Goal: Transaction & Acquisition: Purchase product/service

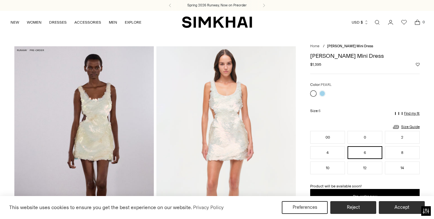
click at [227, 111] on img at bounding box center [225, 150] width 139 height 209
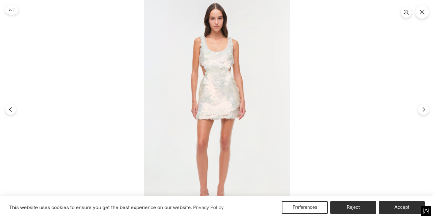
click at [227, 108] on img at bounding box center [217, 109] width 146 height 219
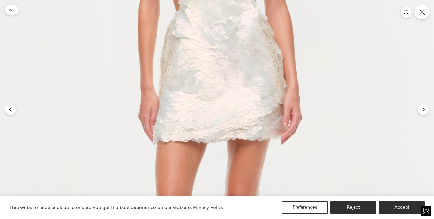
click at [420, 15] on button "Close" at bounding box center [421, 11] width 15 height 15
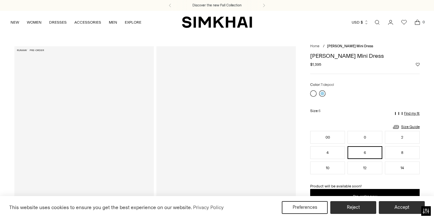
click at [321, 95] on link at bounding box center [322, 93] width 6 height 6
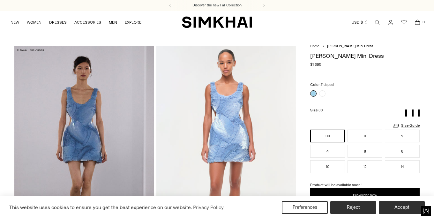
click at [85, 134] on img at bounding box center [83, 150] width 139 height 209
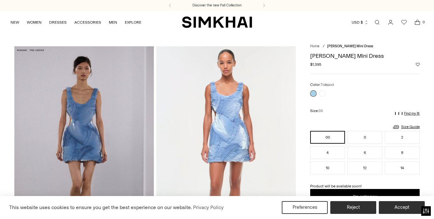
click at [77, 111] on img at bounding box center [83, 150] width 139 height 209
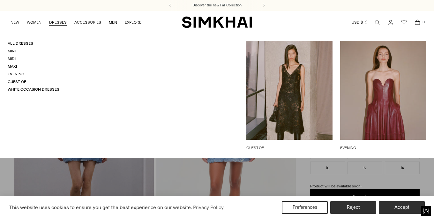
click at [59, 24] on link "DRESSES" at bounding box center [58, 22] width 18 height 14
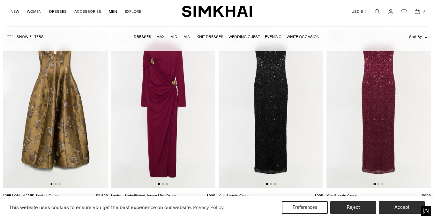
scroll to position [466, 0]
